Goal: Check status: Check status

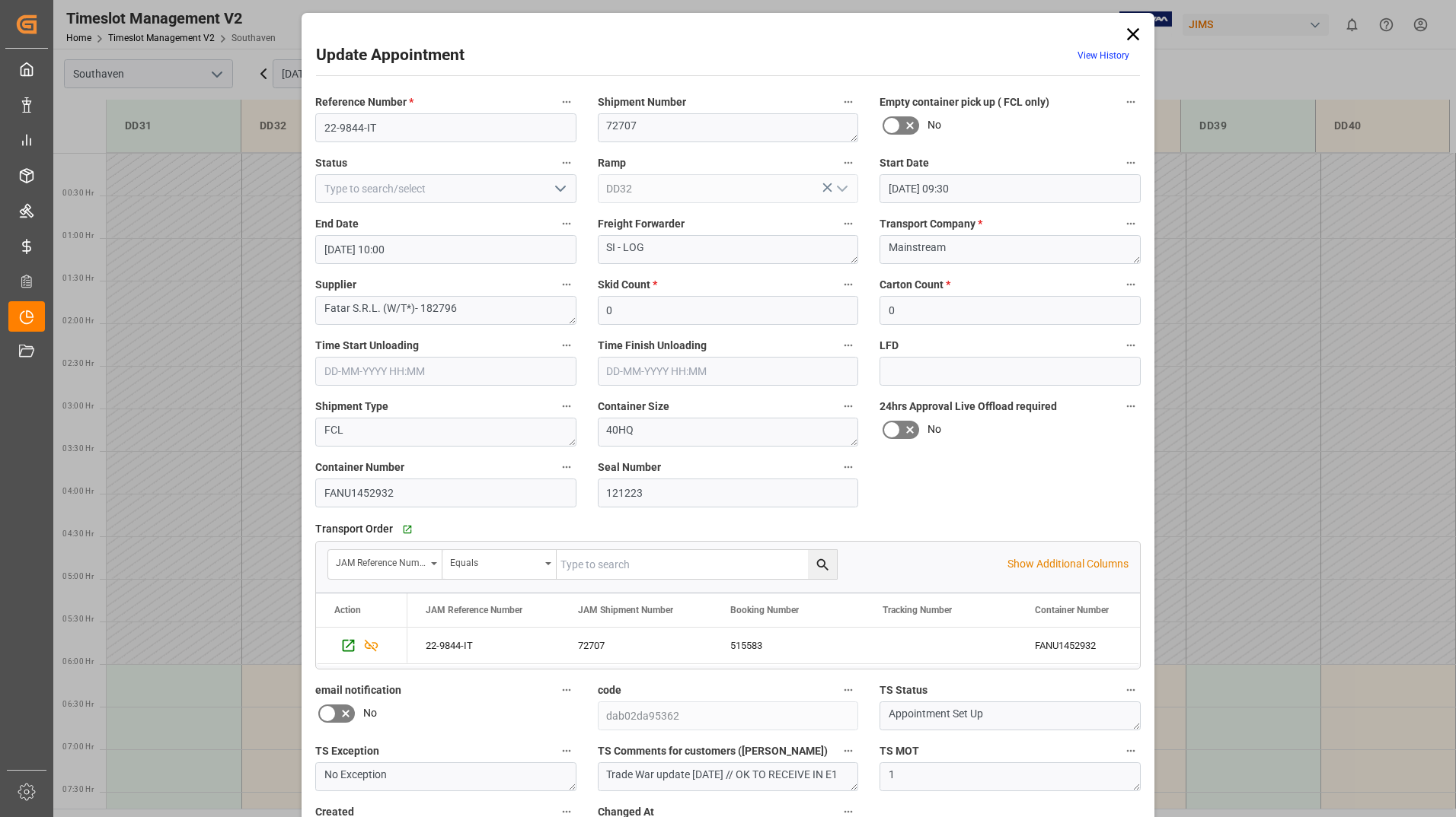
scroll to position [672, 0]
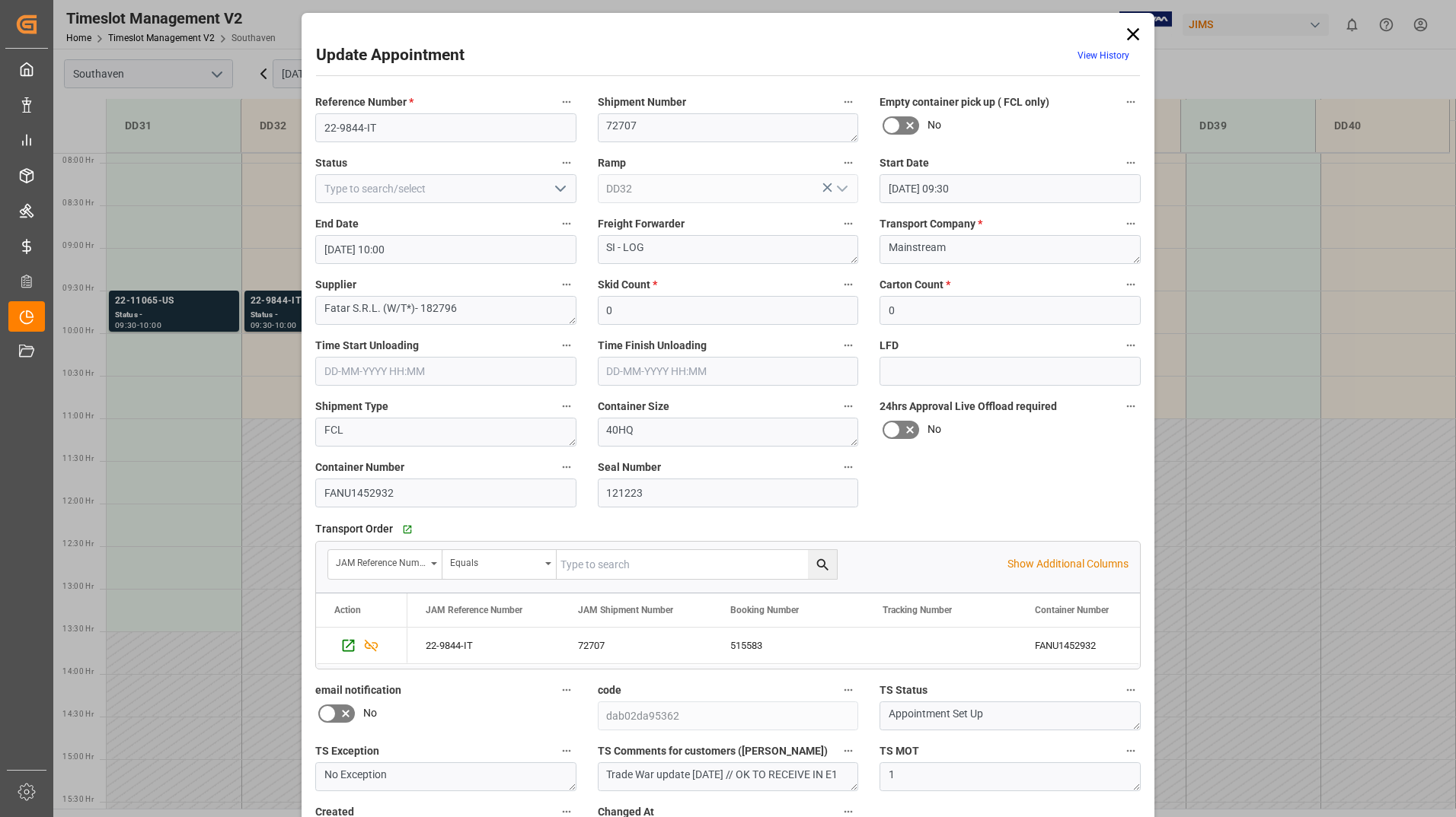
click at [1129, 29] on icon at bounding box center [1133, 34] width 21 height 21
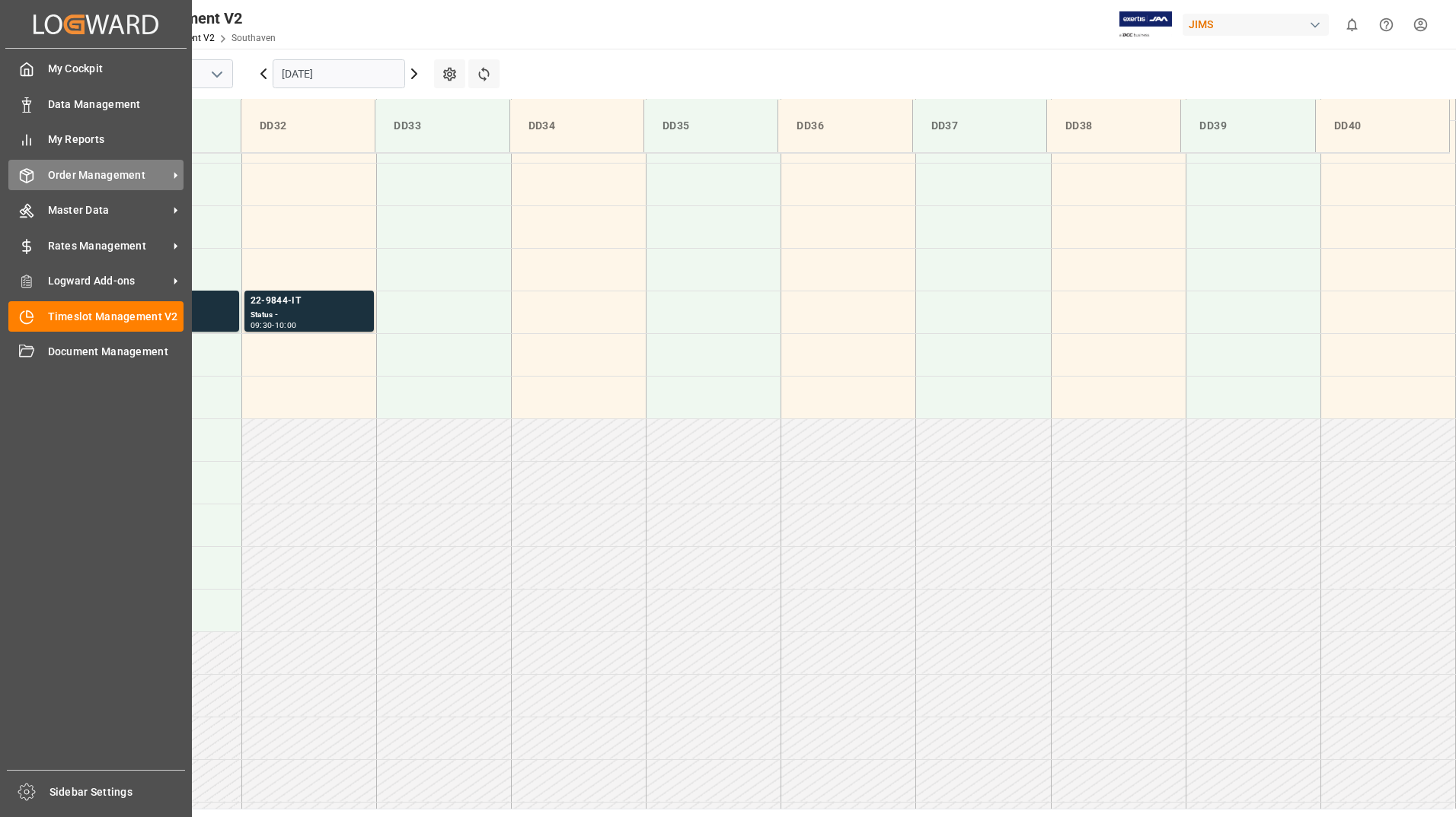
click at [98, 178] on span "Order Management" at bounding box center [107, 175] width 120 height 16
click at [85, 178] on span "Order Management" at bounding box center [107, 175] width 120 height 16
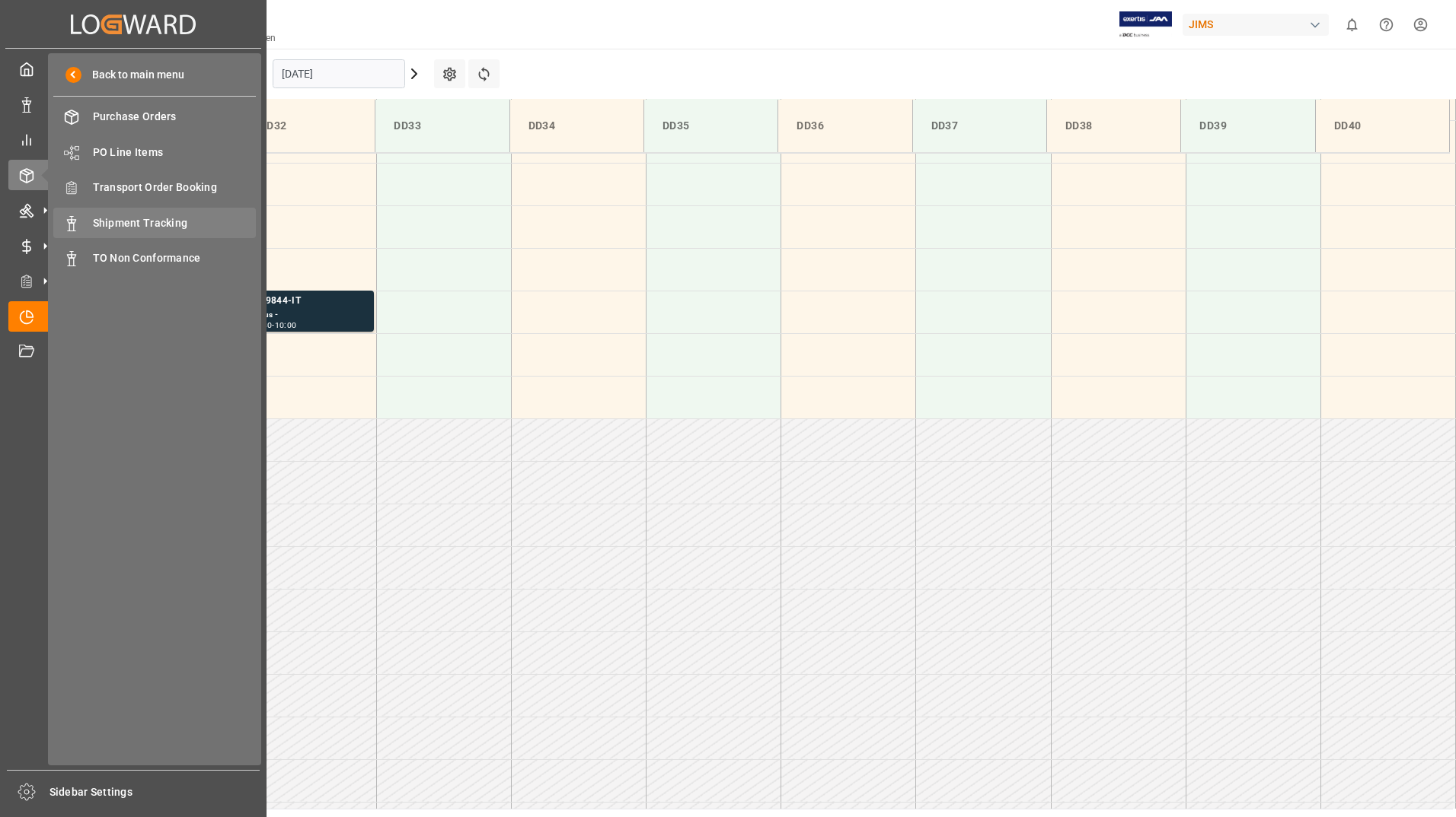
click at [102, 216] on span "Shipment Tracking" at bounding box center [175, 223] width 164 height 16
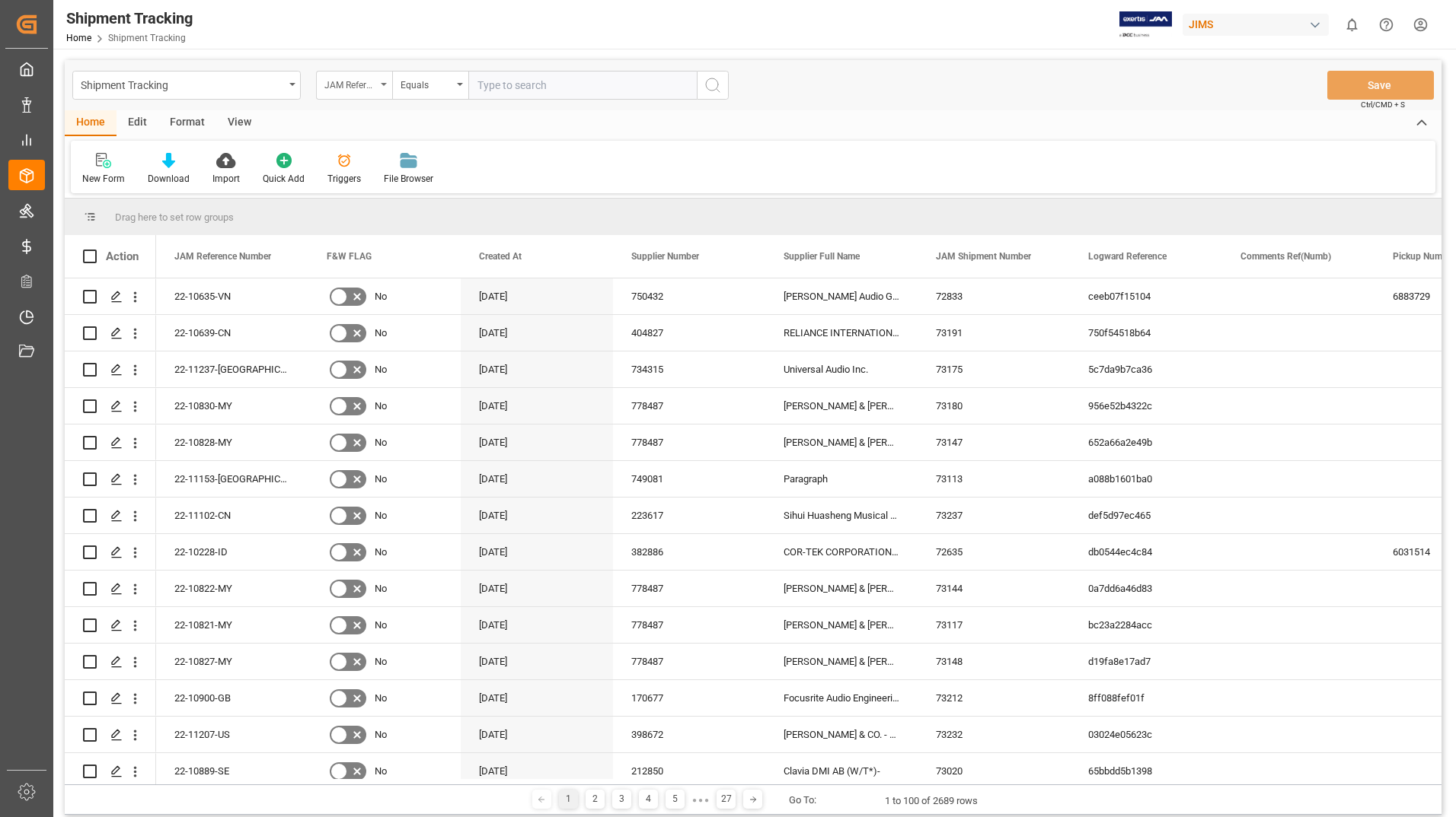
click at [374, 77] on div "JAM Reference Number" at bounding box center [350, 84] width 52 height 18
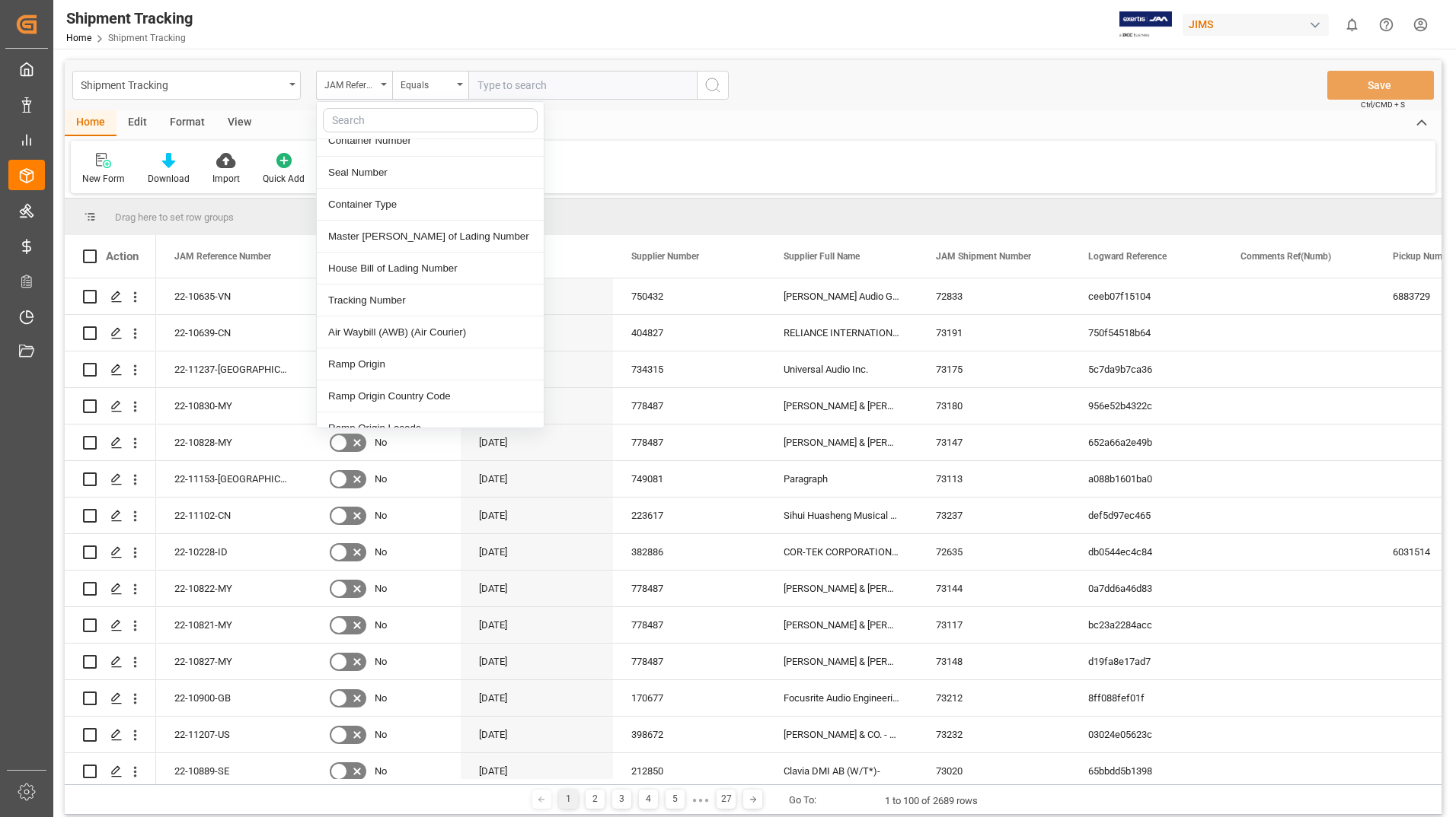
scroll to position [609, 0]
click at [412, 285] on div "Tracking Number" at bounding box center [430, 297] width 227 height 32
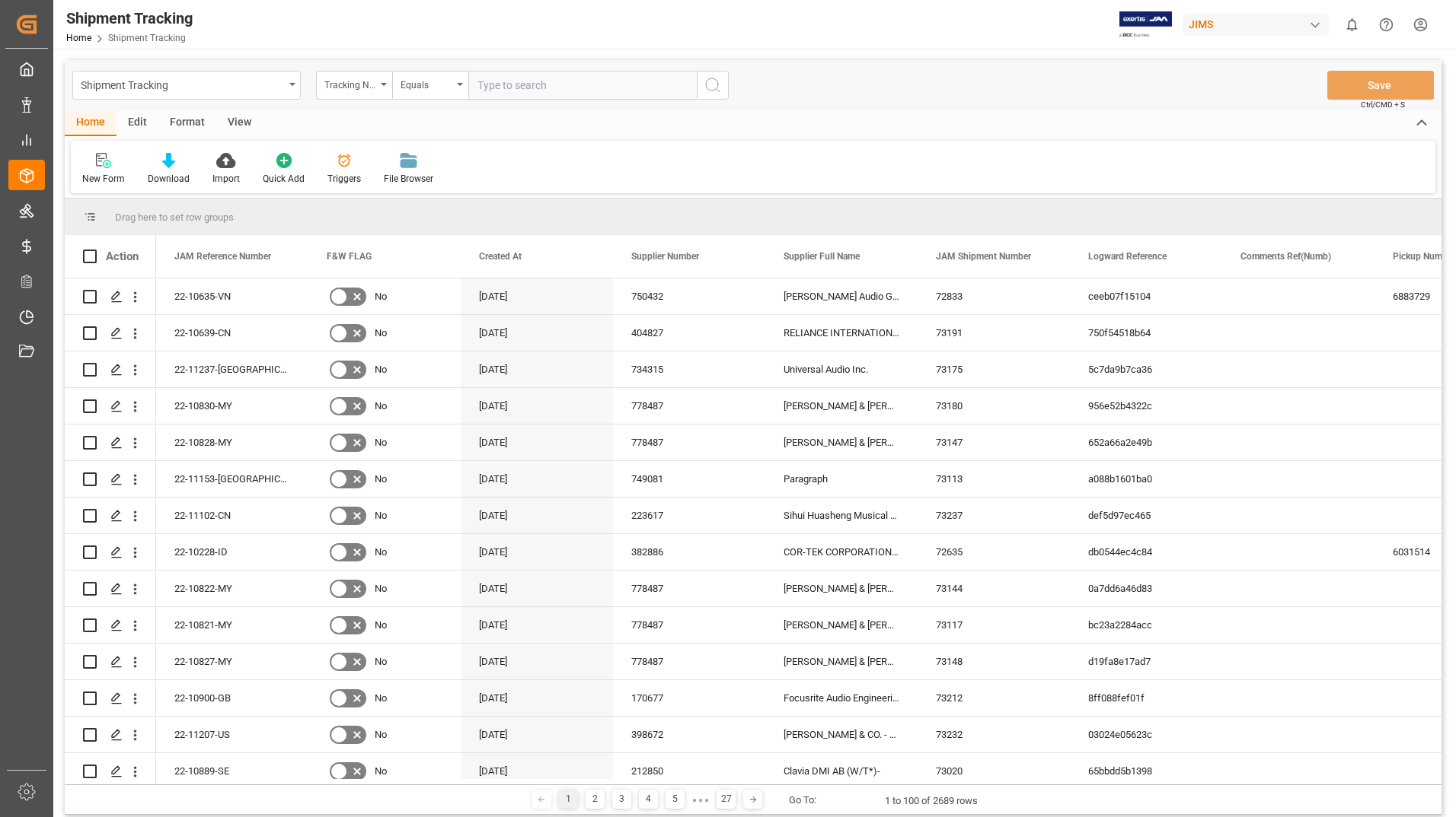
click at [660, 88] on input "text" at bounding box center [582, 86] width 228 height 29
type input "6378392296"
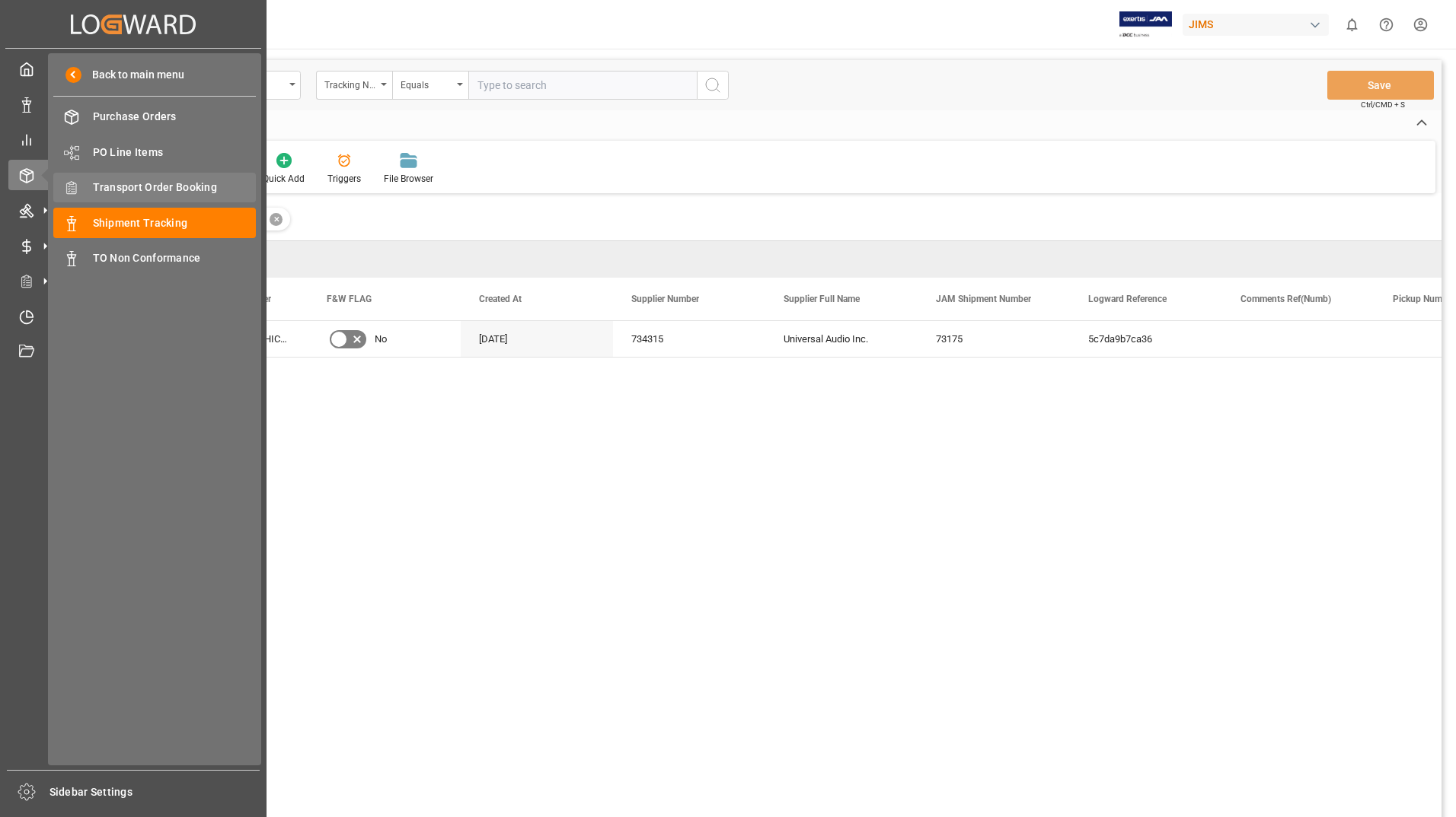
click at [116, 178] on div "Transport Order Booking Transport Order Booking" at bounding box center [155, 187] width 203 height 29
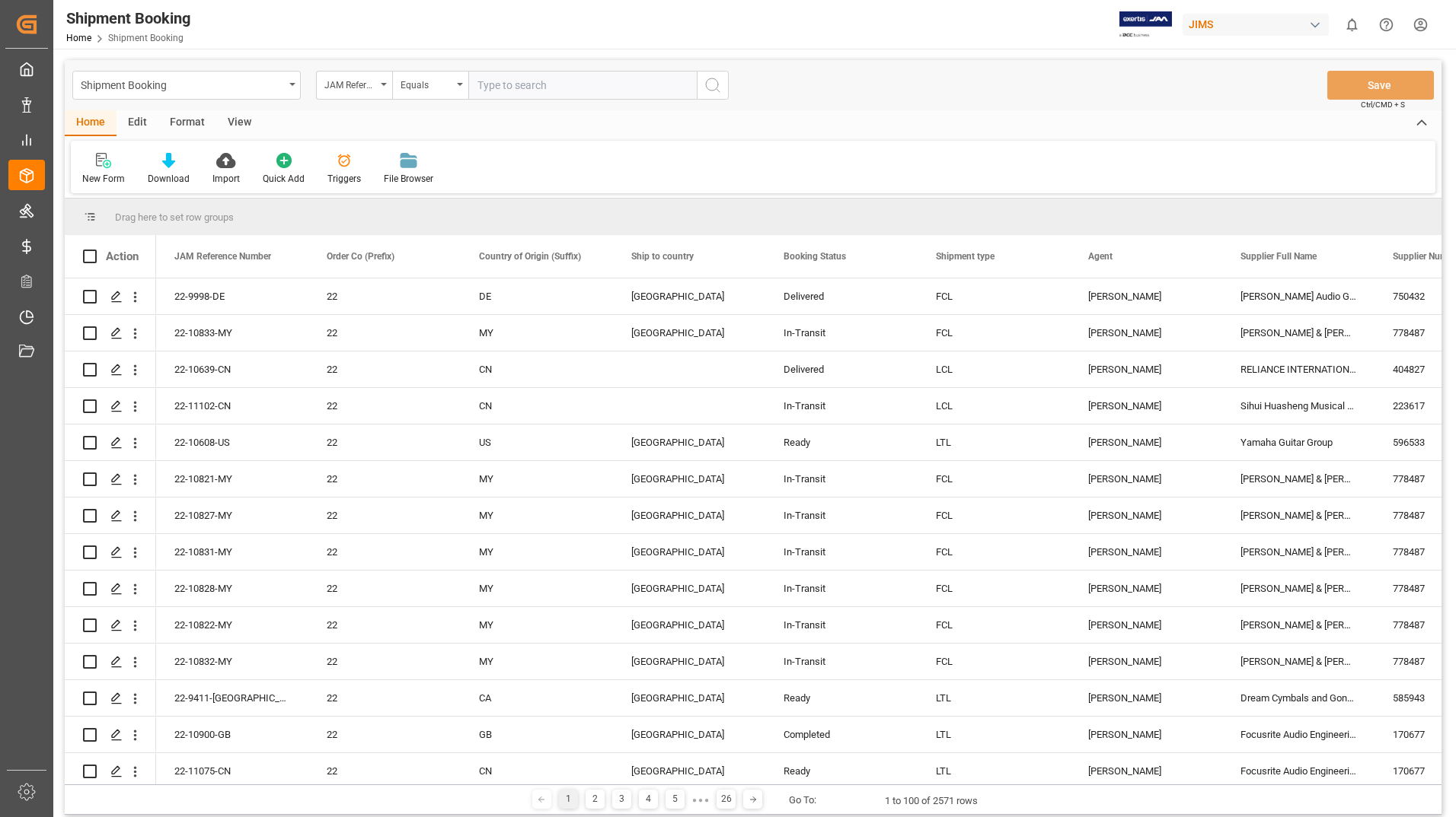
click at [532, 82] on input "text" at bounding box center [582, 86] width 228 height 29
type input "22-11237-us"
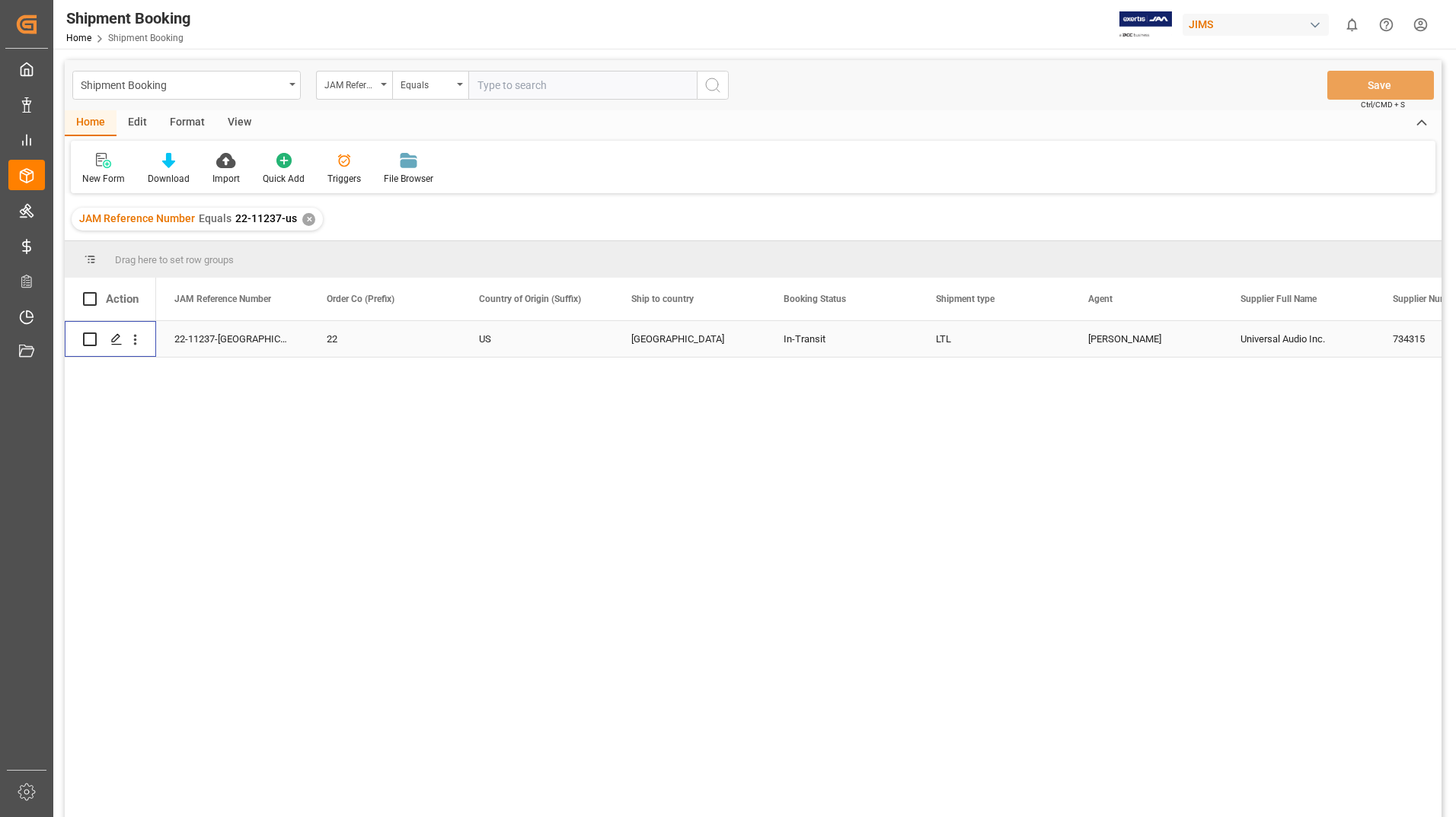
click at [91, 340] on input "Press Space to toggle row selection (unchecked)" at bounding box center [90, 339] width 14 height 14
checkbox input "true"
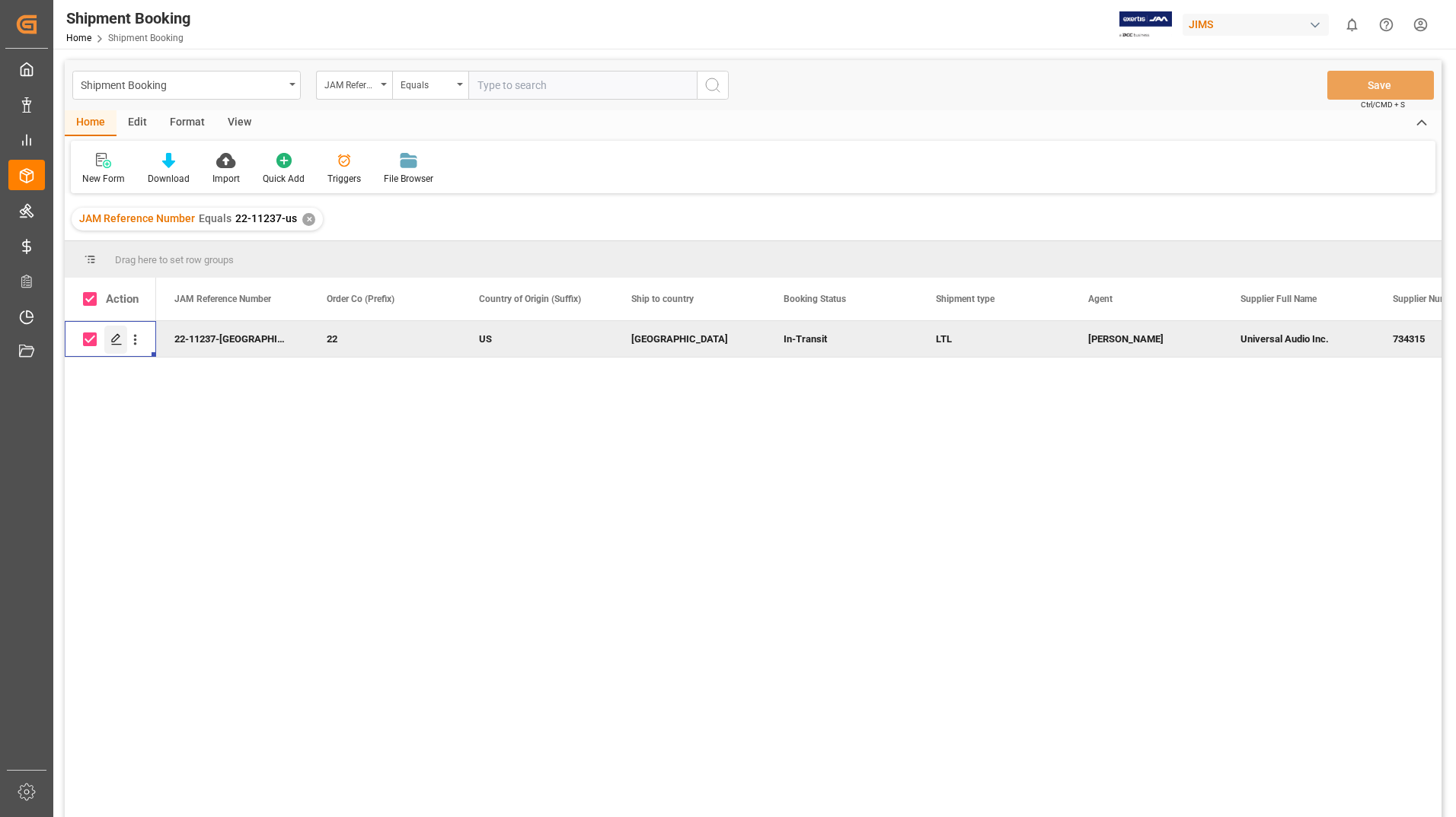
click at [107, 334] on div "Press SPACE to deselect this row." at bounding box center [115, 339] width 22 height 28
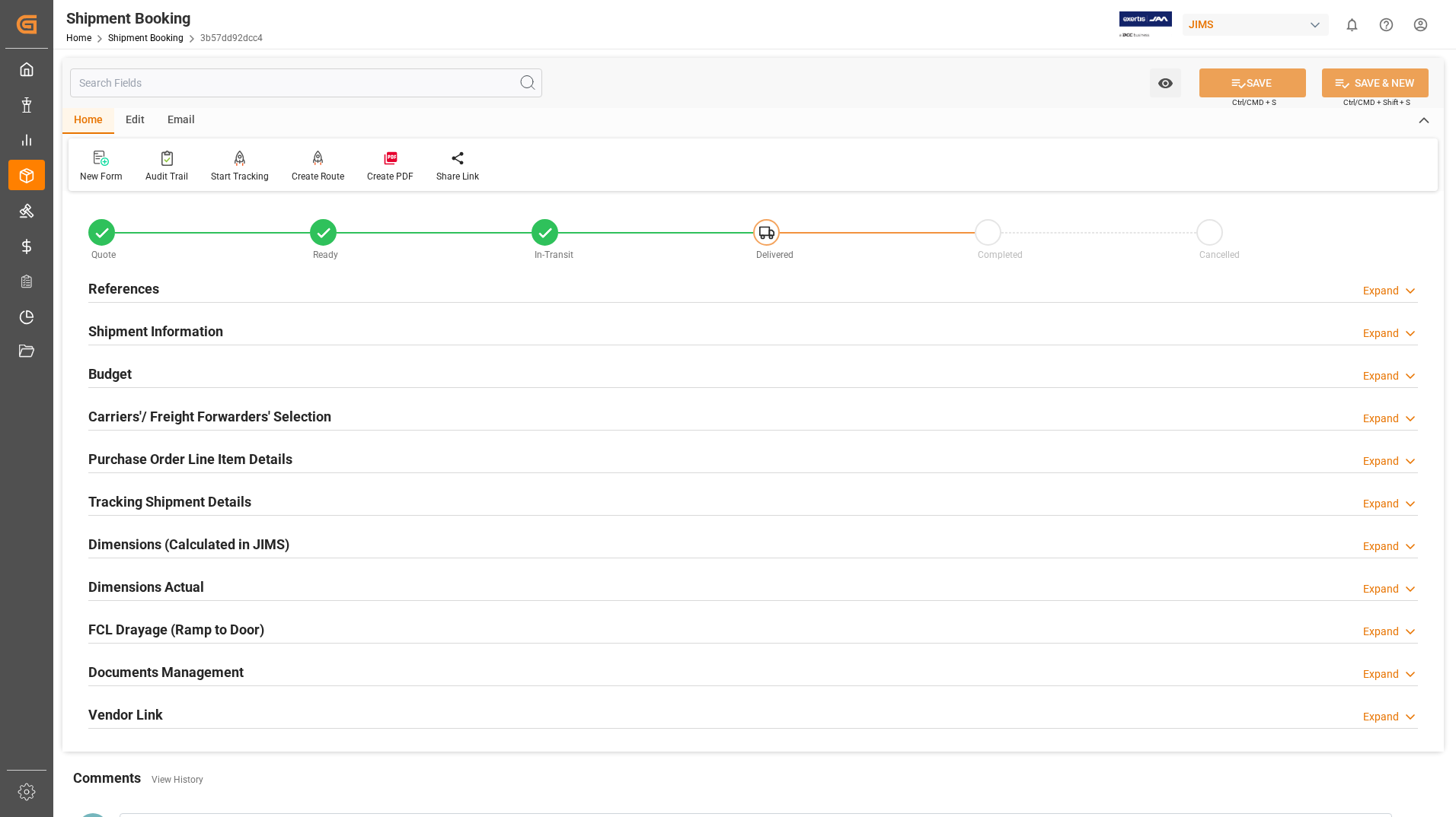
click at [148, 672] on h2 "Documents Management" at bounding box center [166, 672] width 155 height 20
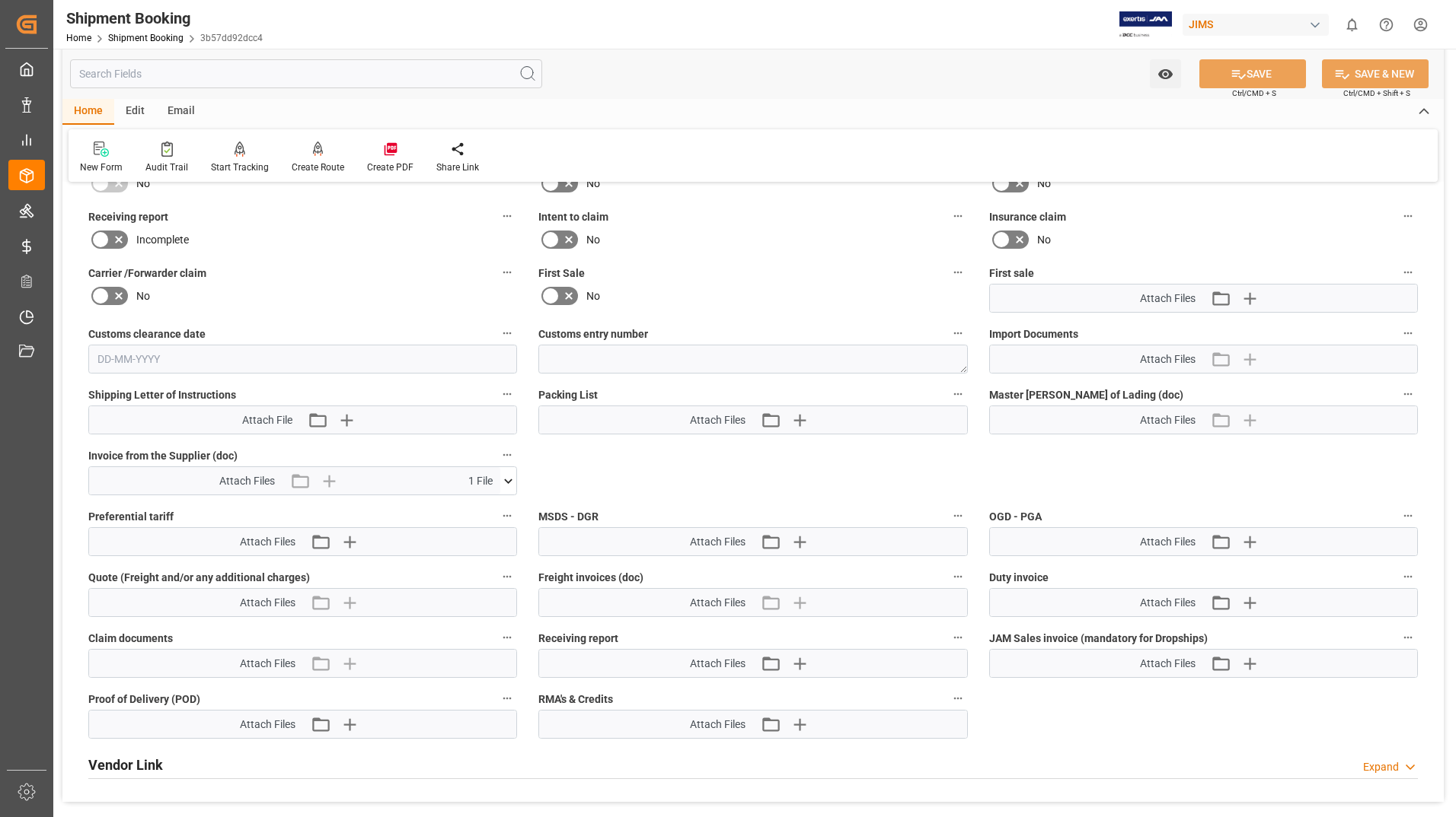
scroll to position [609, 0]
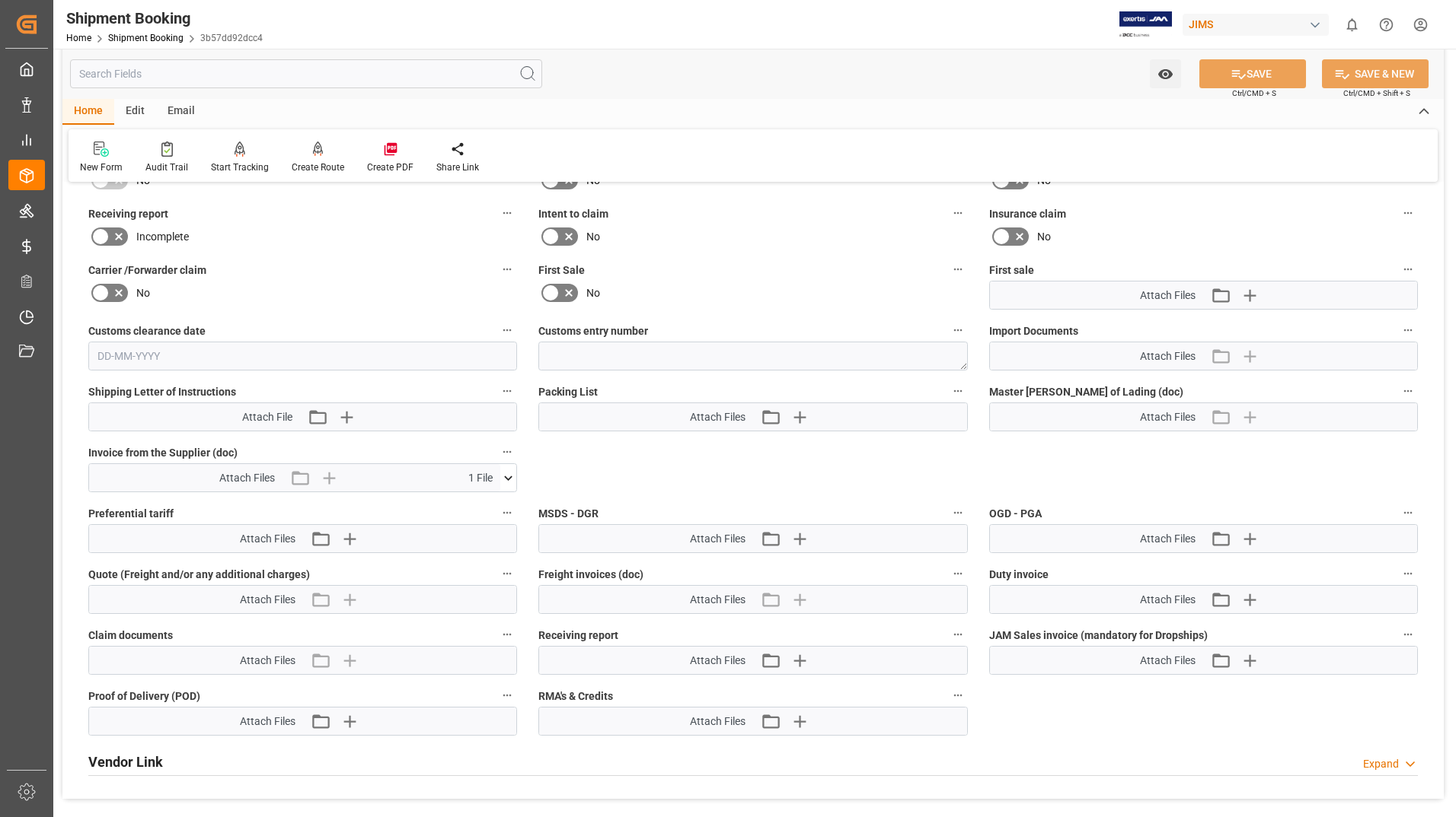
click at [511, 479] on icon at bounding box center [508, 478] width 16 height 16
click at [498, 502] on icon at bounding box center [499, 506] width 15 height 10
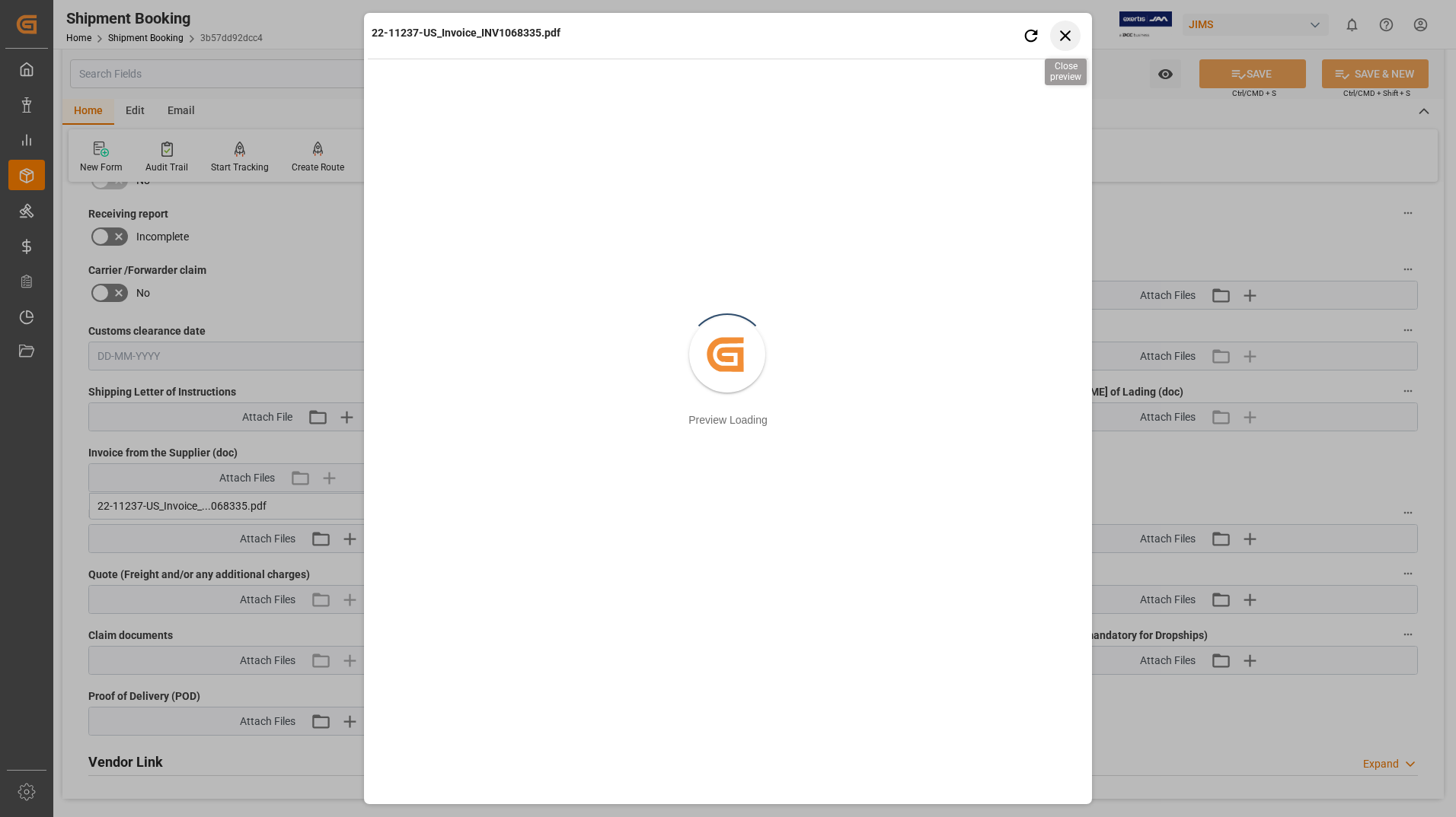
click at [1069, 32] on icon "button" at bounding box center [1065, 35] width 11 height 11
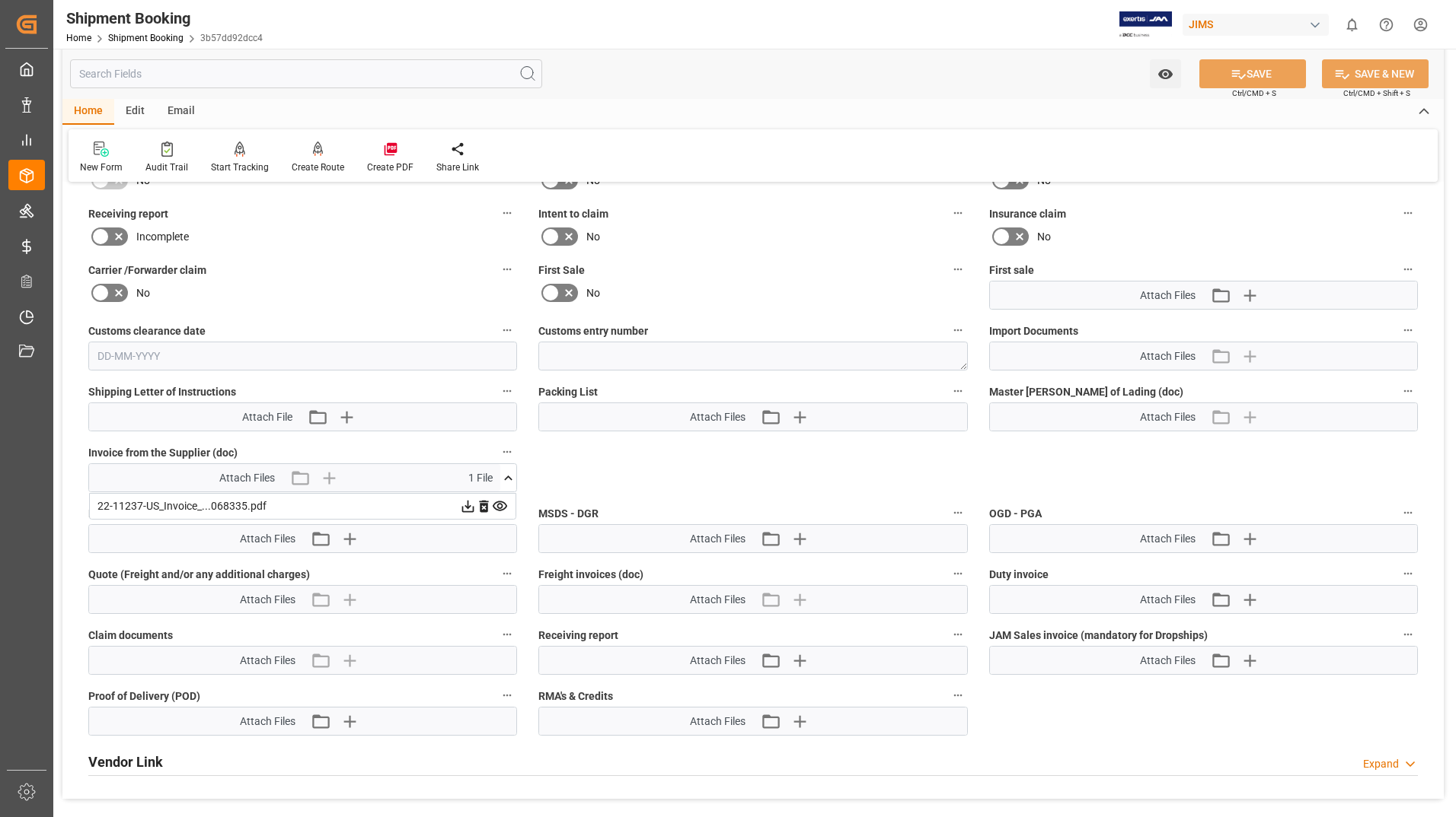
scroll to position [0, 0]
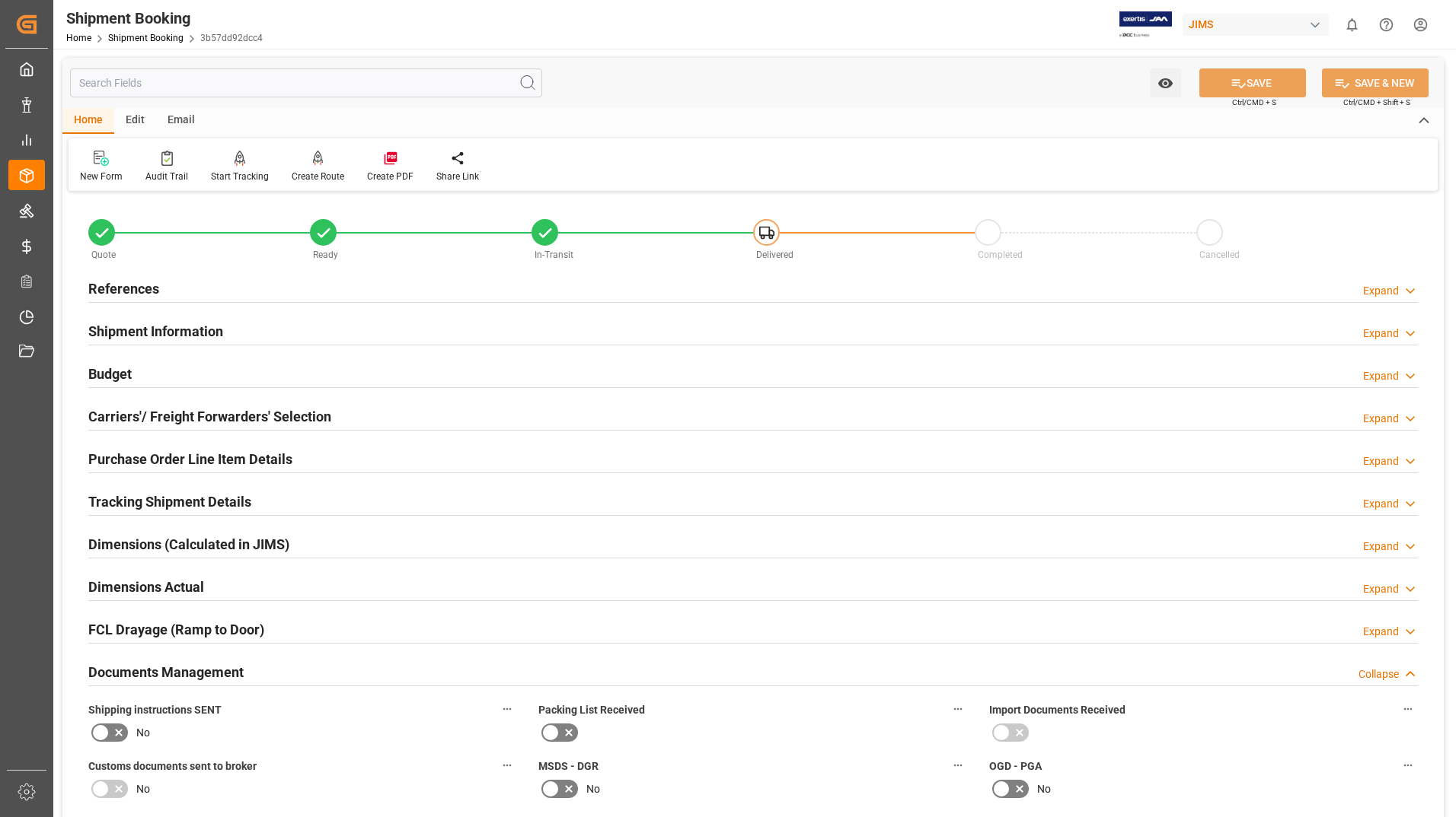
click at [156, 452] on h2 "Purchase Order Line Item Details" at bounding box center [190, 459] width 204 height 20
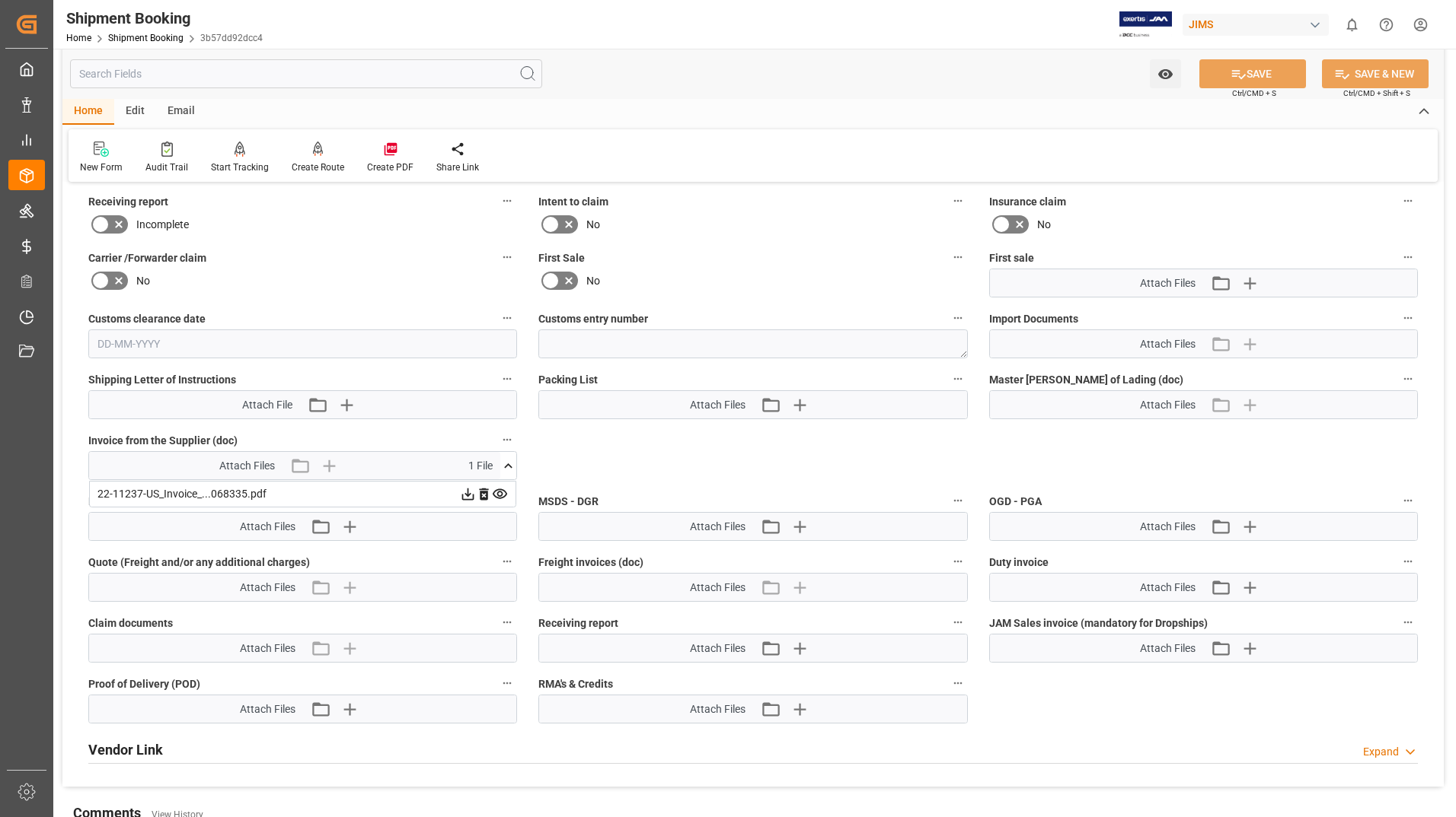
scroll to position [914, 0]
